Goal: Task Accomplishment & Management: Manage account settings

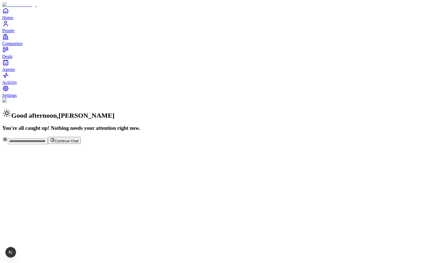
click at [15, 33] on span "People" at bounding box center [8, 30] width 12 height 5
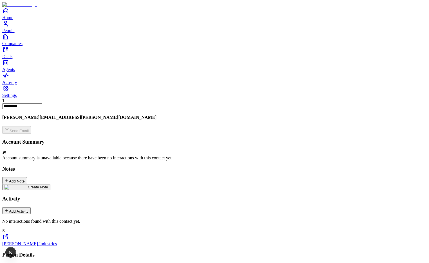
click at [28, 185] on img at bounding box center [16, 187] width 23 height 5
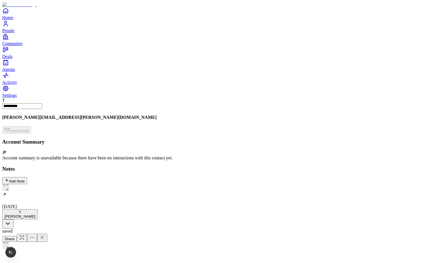
click at [140, 255] on h2 at bounding box center [214, 258] width 424 height 7
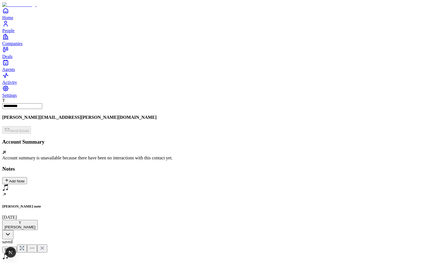
click at [44, 246] on icon at bounding box center [42, 247] width 3 height 3
click at [9, 27] on icon "People" at bounding box center [5, 23] width 7 height 7
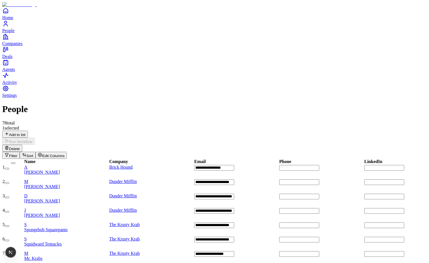
click at [22, 145] on button "Delete" at bounding box center [12, 148] width 20 height 7
